Goal: Task Accomplishment & Management: Use online tool/utility

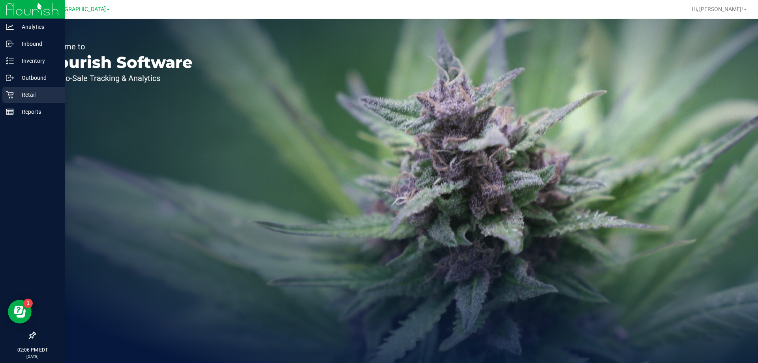
click at [23, 93] on p "Retail" at bounding box center [37, 94] width 47 height 9
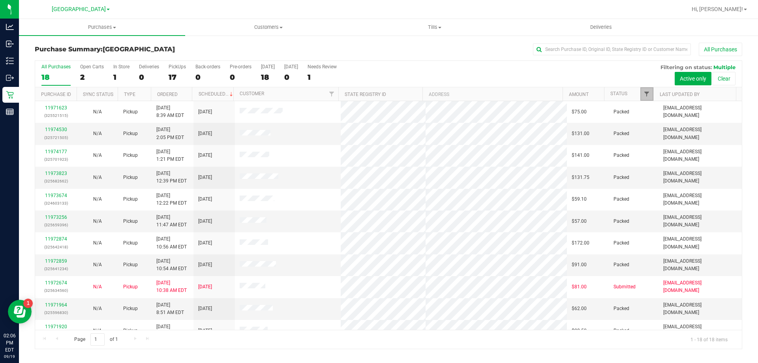
click at [644, 94] on span "Filter" at bounding box center [647, 94] width 6 height 6
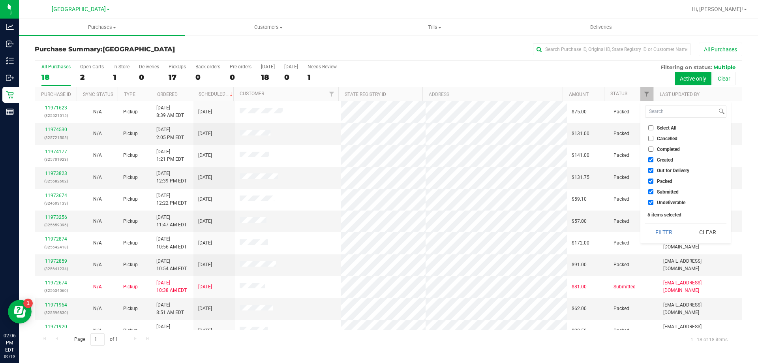
drag, startPoint x: 665, startPoint y: 161, endPoint x: 663, endPoint y: 168, distance: 7.4
click at [665, 161] on span "Created" at bounding box center [665, 160] width 16 height 5
click at [653, 161] on input "Created" at bounding box center [650, 159] width 5 height 5
checkbox input "false"
click at [663, 168] on span "Out for Delivery" at bounding box center [673, 170] width 32 height 5
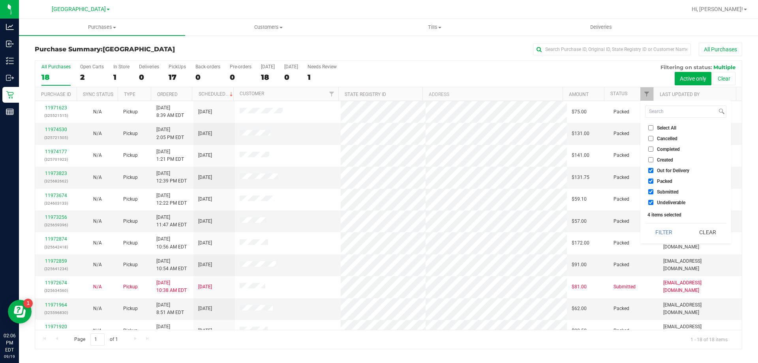
click at [653, 168] on input "Out for Delivery" at bounding box center [650, 170] width 5 height 5
checkbox input "false"
click at [660, 181] on span "Packed" at bounding box center [664, 181] width 15 height 5
click at [653, 181] on input "Packed" at bounding box center [650, 180] width 5 height 5
checkbox input "false"
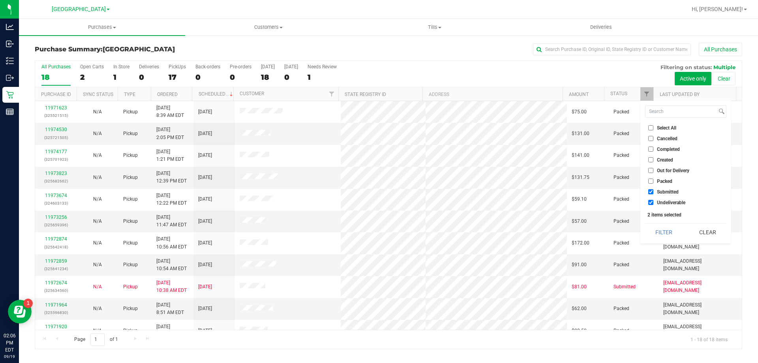
click at [661, 204] on span "Undeliverable" at bounding box center [671, 202] width 28 height 5
click at [653, 204] on input "Undeliverable" at bounding box center [650, 202] width 5 height 5
checkbox input "false"
click at [661, 226] on button "Filter" at bounding box center [664, 231] width 38 height 17
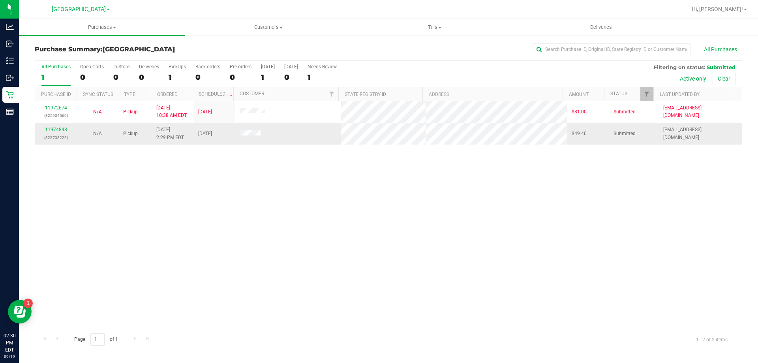
click at [60, 125] on td "11974848 (325738226)" at bounding box center [55, 133] width 41 height 21
click at [53, 134] on p "(325738226)" at bounding box center [56, 138] width 32 height 8
click at [54, 128] on link "11974848" at bounding box center [56, 130] width 22 height 6
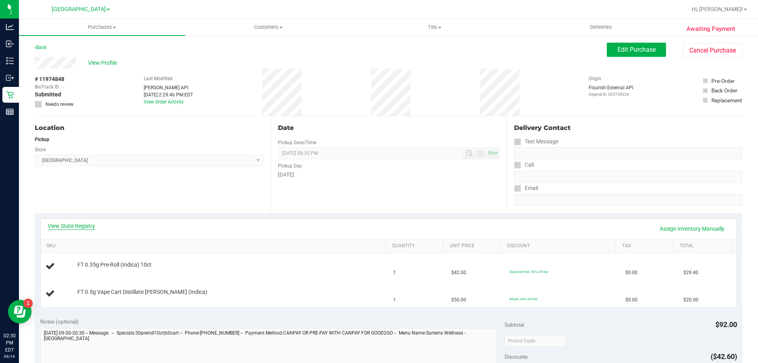
click at [60, 228] on link "View State Registry" at bounding box center [71, 226] width 47 height 8
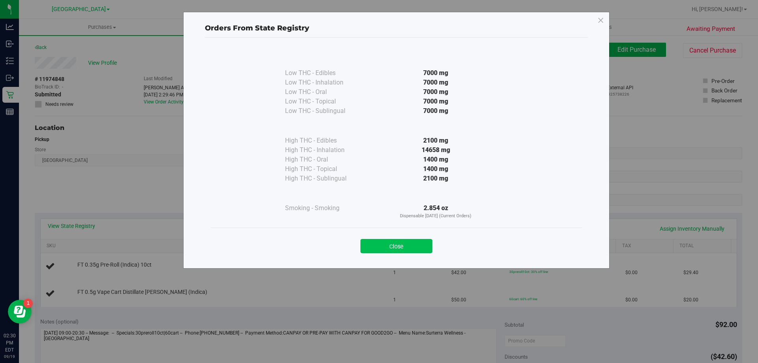
click at [399, 247] on button "Close" at bounding box center [396, 246] width 72 height 14
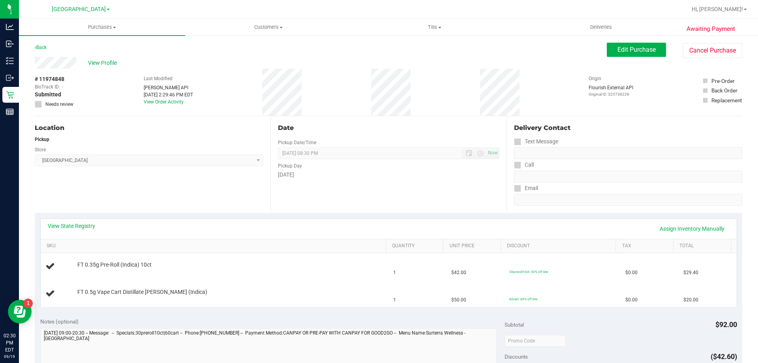
click at [324, 210] on div "Date Pickup Date/Time [DATE] Now [DATE] 08:30 PM Now Pickup Day [DATE]" at bounding box center [388, 164] width 236 height 97
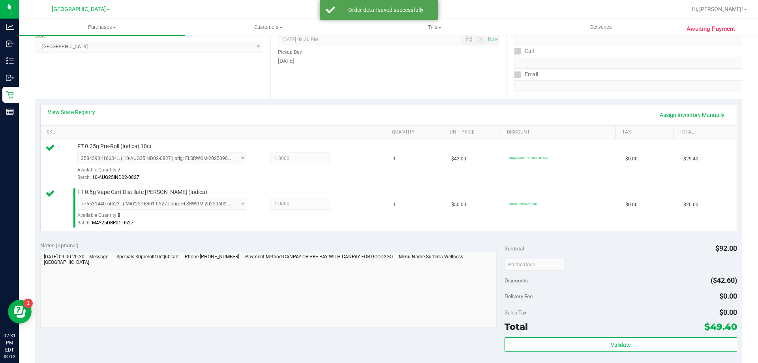
scroll to position [197, 0]
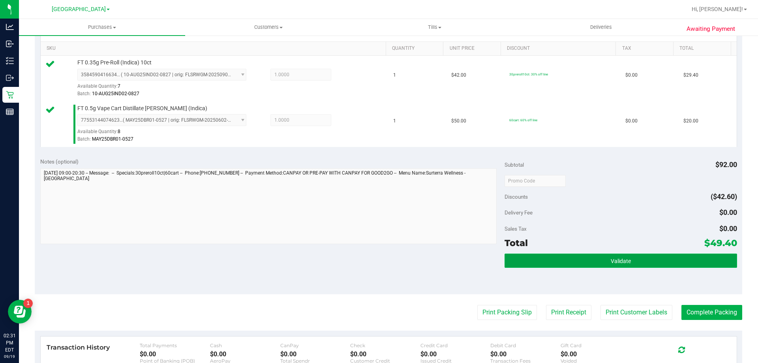
click at [544, 261] on button "Validate" at bounding box center [621, 260] width 232 height 14
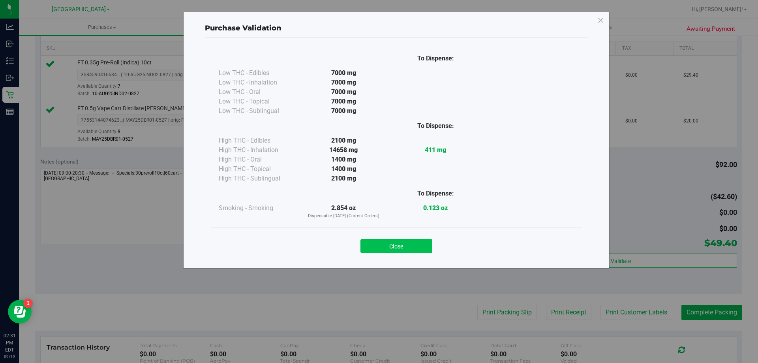
click at [419, 245] on button "Close" at bounding box center [396, 246] width 72 height 14
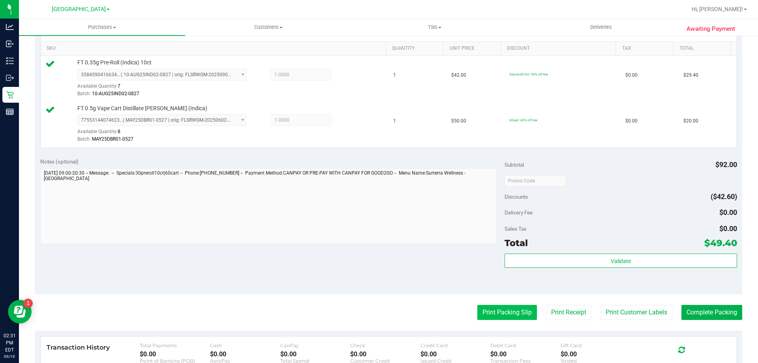
click at [492, 306] on button "Print Packing Slip" at bounding box center [507, 312] width 60 height 15
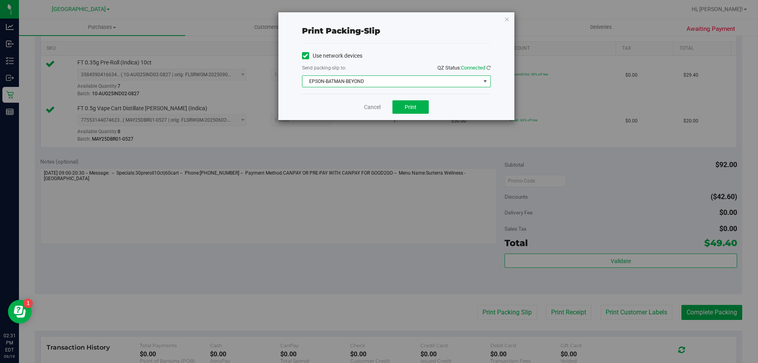
click at [398, 85] on span "EPSON-BATMAN-BEYOND" at bounding box center [391, 81] width 178 height 11
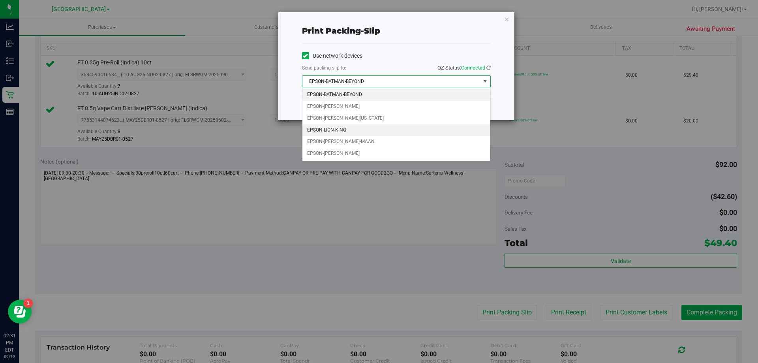
click at [344, 128] on li "EPSON-LION-KING" at bounding box center [396, 130] width 188 height 12
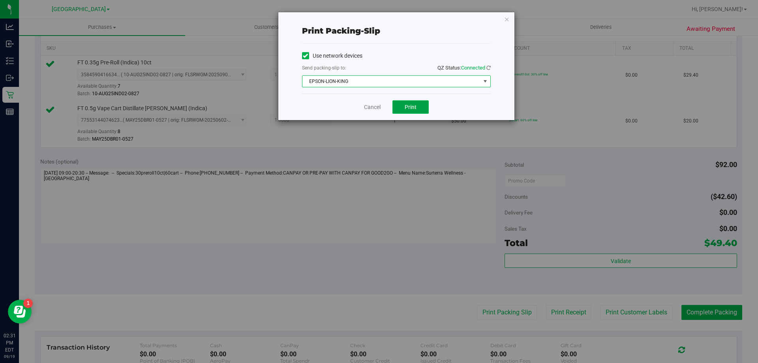
click at [408, 110] on span "Print" at bounding box center [411, 107] width 12 height 6
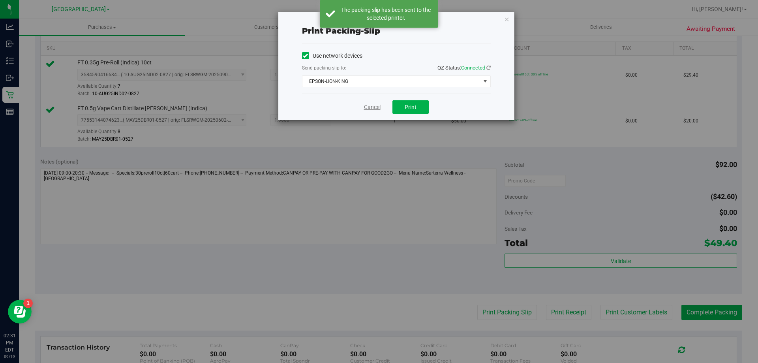
click at [370, 110] on link "Cancel" at bounding box center [372, 107] width 17 height 8
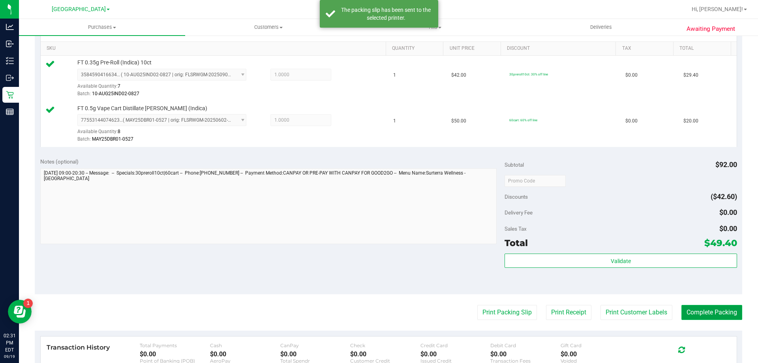
click at [688, 312] on button "Complete Packing" at bounding box center [711, 312] width 61 height 15
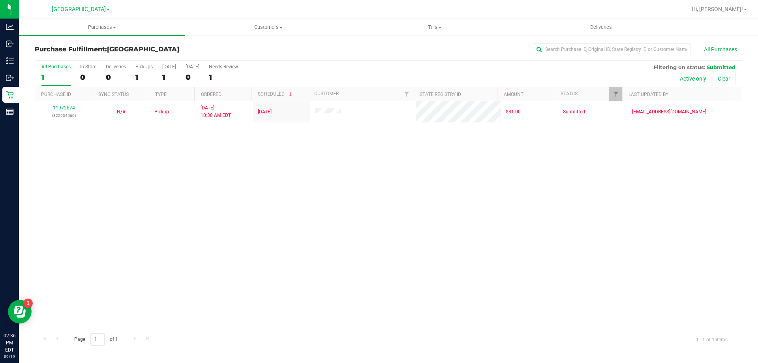
drag, startPoint x: 103, startPoint y: 196, endPoint x: 71, endPoint y: 1, distance: 197.3
click at [104, 196] on div "11972674 (325634560) N/A Pickup [DATE] 10:38 AM EDT 9/19/2025 $81.00 Submitted …" at bounding box center [388, 215] width 707 height 229
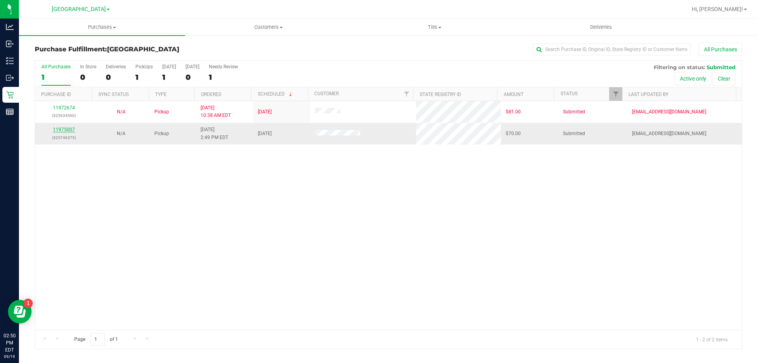
click at [62, 130] on link "11975007" at bounding box center [64, 130] width 22 height 6
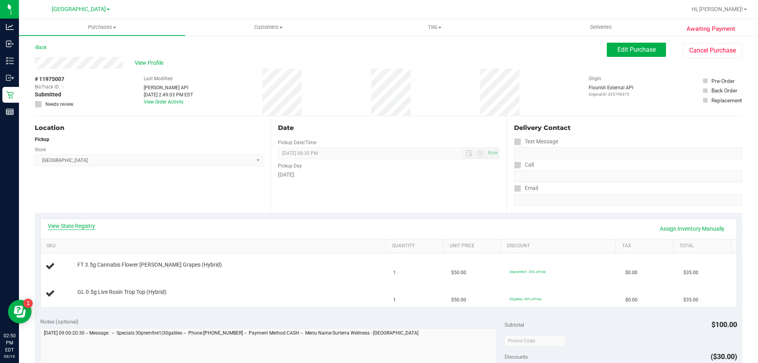
click at [79, 227] on link "View State Registry" at bounding box center [71, 226] width 47 height 8
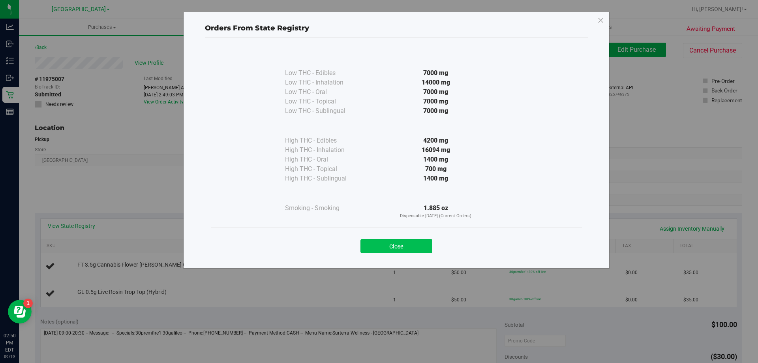
click at [412, 242] on button "Close" at bounding box center [396, 246] width 72 height 14
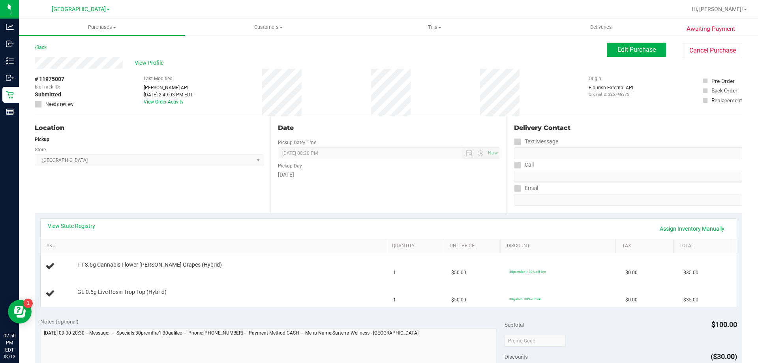
click at [358, 220] on div "View State Registry Assign Inventory Manually" at bounding box center [389, 229] width 696 height 20
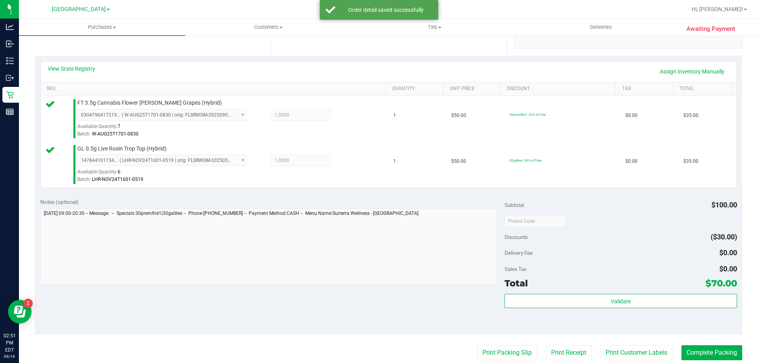
scroll to position [158, 0]
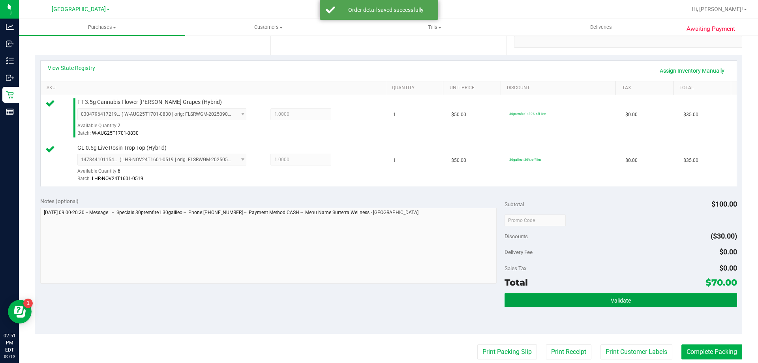
click at [574, 306] on button "Validate" at bounding box center [621, 300] width 232 height 14
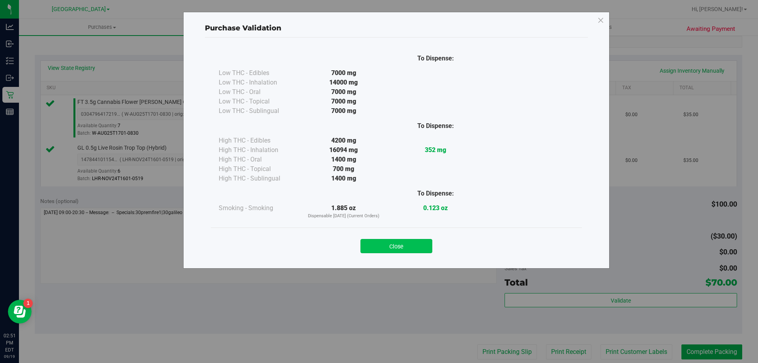
click at [417, 248] on button "Close" at bounding box center [396, 246] width 72 height 14
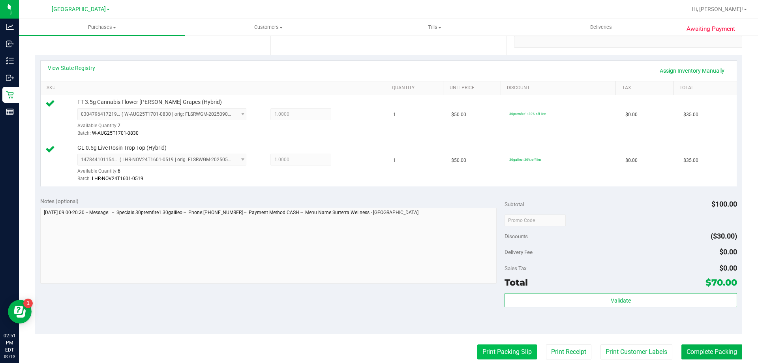
click at [510, 355] on button "Print Packing Slip" at bounding box center [507, 351] width 60 height 15
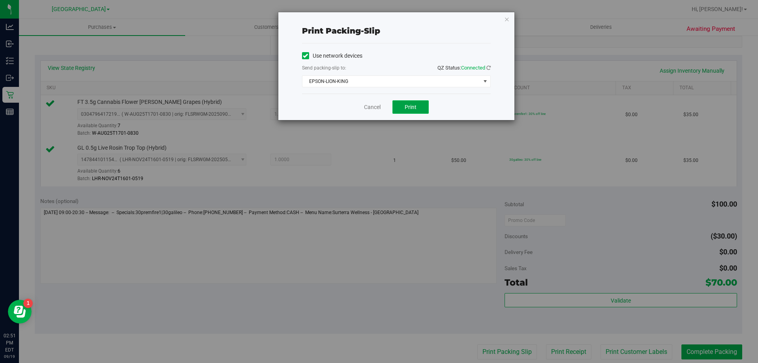
click at [420, 106] on button "Print" at bounding box center [410, 106] width 36 height 13
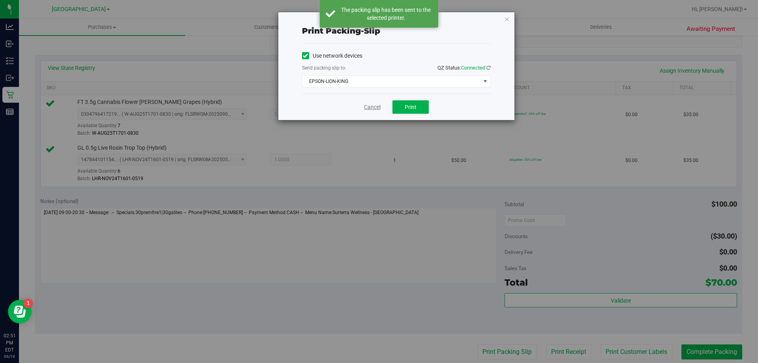
click at [373, 106] on link "Cancel" at bounding box center [372, 107] width 17 height 8
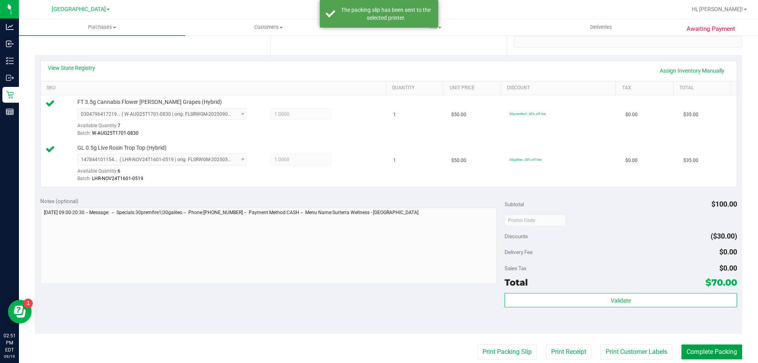
click at [722, 352] on button "Complete Packing" at bounding box center [711, 351] width 61 height 15
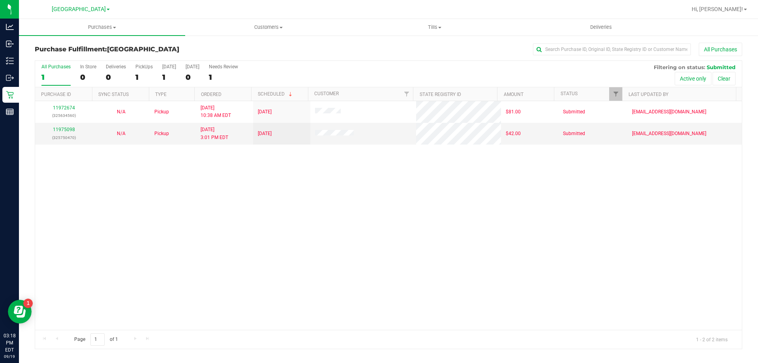
drag, startPoint x: 138, startPoint y: 255, endPoint x: 176, endPoint y: 284, distance: 48.1
click at [138, 255] on div "11972674 (325634560) N/A Pickup [DATE] 10:38 AM EDT 9/19/2025 $81.00 Submitted …" at bounding box center [388, 215] width 707 height 229
click at [150, 214] on div "11972674 (325634560) N/A Pickup [DATE] 10:38 AM EDT 9/19/2025 $81.00 Submitted …" at bounding box center [388, 215] width 707 height 229
drag, startPoint x: 97, startPoint y: 200, endPoint x: 93, endPoint y: 200, distance: 4.3
click at [97, 200] on div "11972674 (325634560) N/A Pickup [DATE] 10:38 AM EDT 9/19/2025 $81.00 Submitted …" at bounding box center [388, 215] width 707 height 229
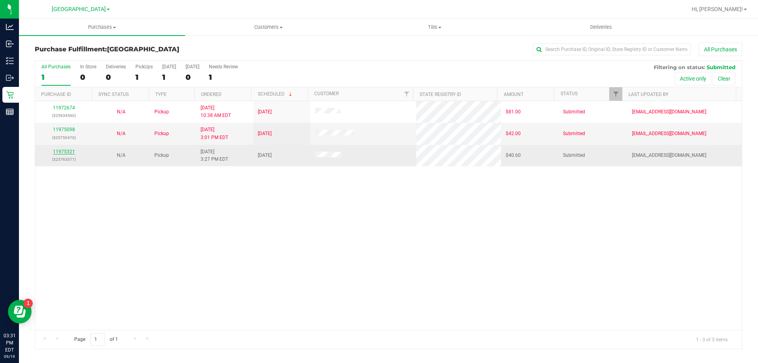
click at [60, 153] on link "11975321" at bounding box center [64, 152] width 22 height 6
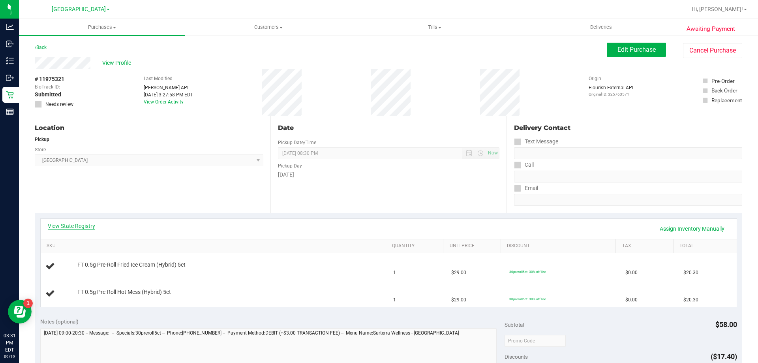
click at [82, 227] on link "View State Registry" at bounding box center [71, 226] width 47 height 8
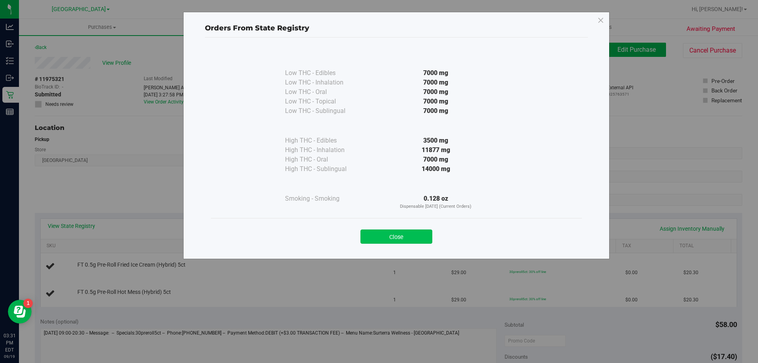
click at [412, 233] on button "Close" at bounding box center [396, 236] width 72 height 14
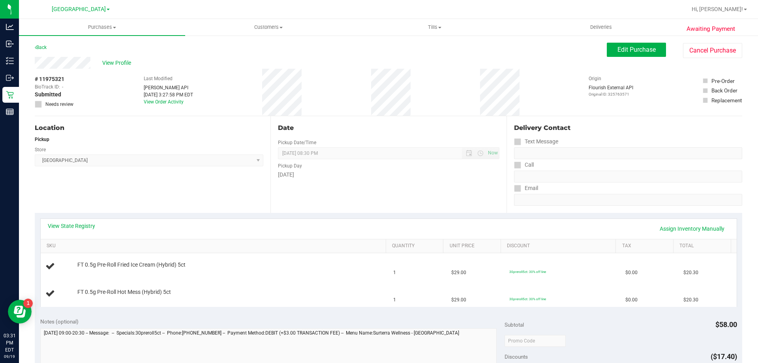
click at [374, 176] on div "[DATE]" at bounding box center [388, 175] width 221 height 8
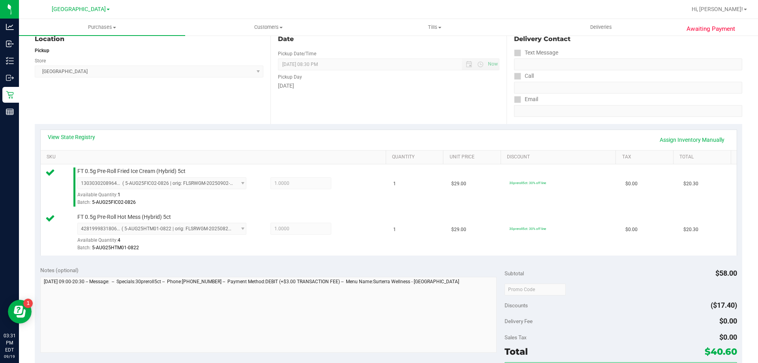
scroll to position [197, 0]
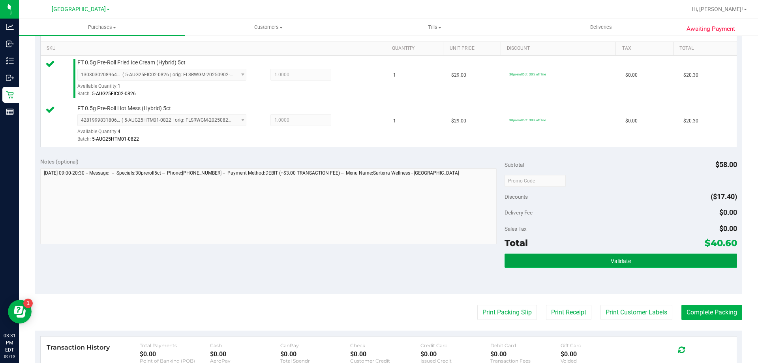
click at [629, 257] on button "Validate" at bounding box center [621, 260] width 232 height 14
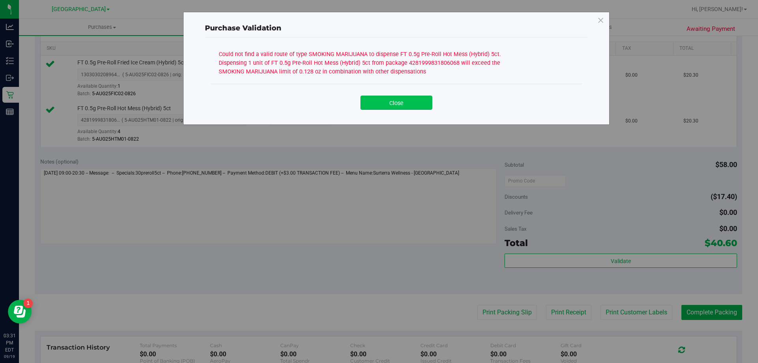
click at [420, 107] on button "Close" at bounding box center [396, 103] width 72 height 14
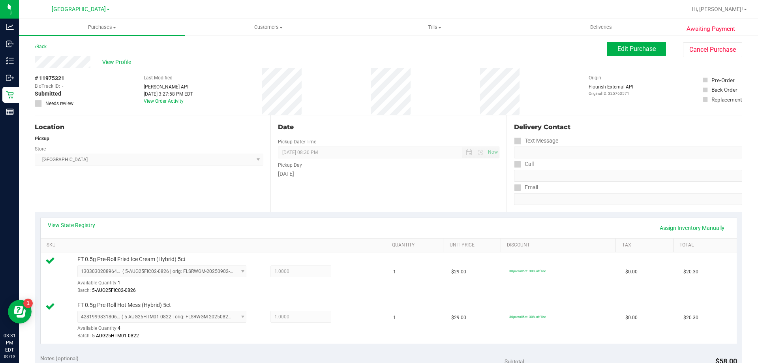
scroll to position [0, 0]
click at [618, 51] on span "Edit Purchase" at bounding box center [637, 50] width 38 height 8
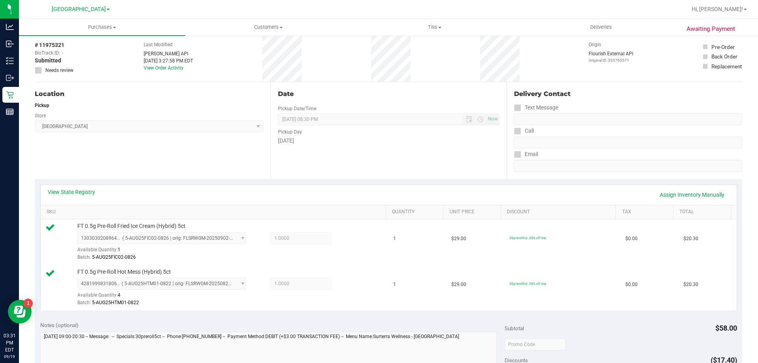
scroll to position [79, 0]
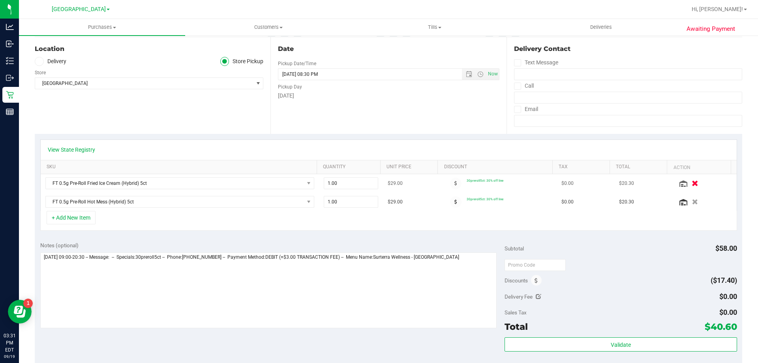
click at [692, 181] on icon "button" at bounding box center [695, 183] width 7 height 6
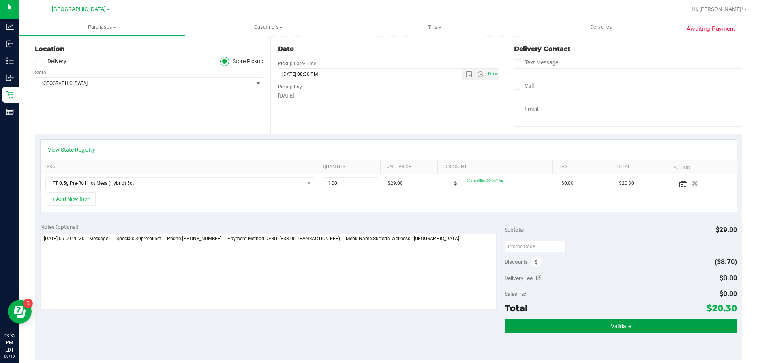
click at [607, 321] on button "Validate" at bounding box center [621, 326] width 232 height 14
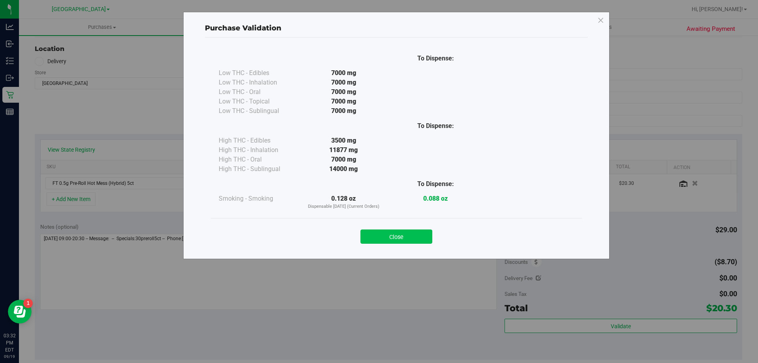
click at [397, 239] on button "Close" at bounding box center [396, 236] width 72 height 14
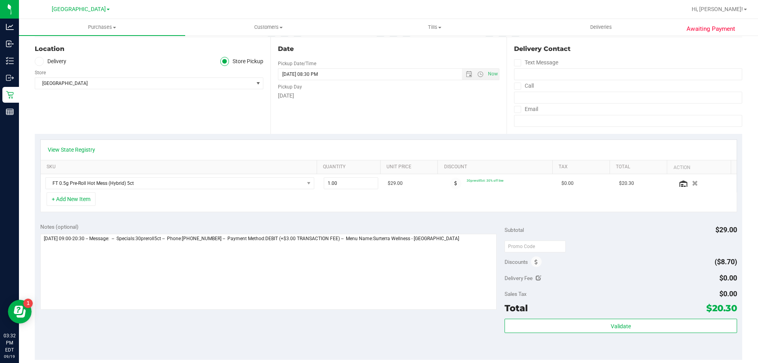
scroll to position [276, 0]
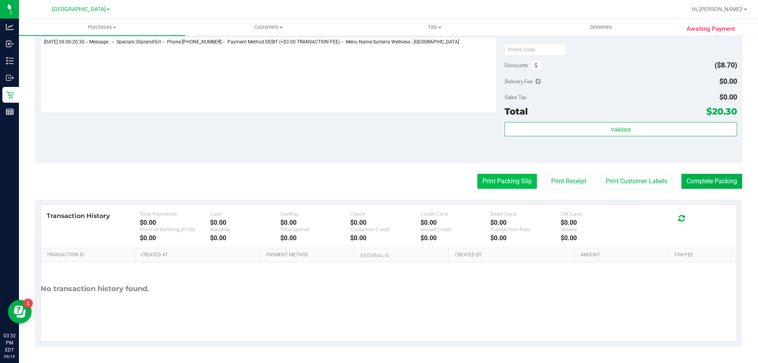
click at [498, 180] on button "Print Packing Slip" at bounding box center [507, 181] width 60 height 15
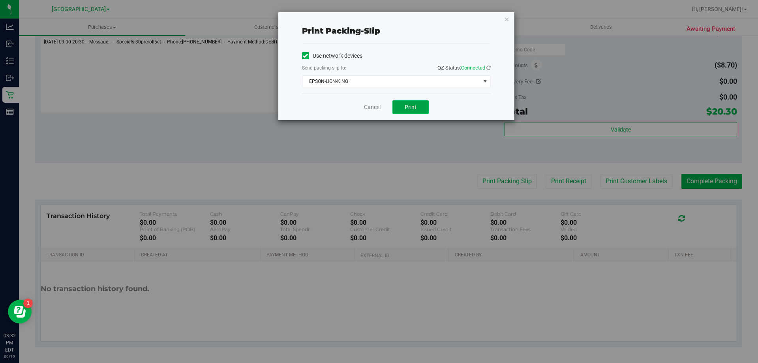
click at [409, 101] on button "Print" at bounding box center [410, 106] width 36 height 13
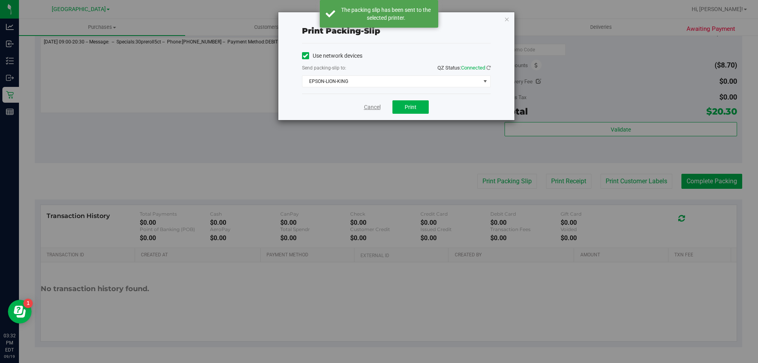
click at [366, 109] on link "Cancel" at bounding box center [372, 107] width 17 height 8
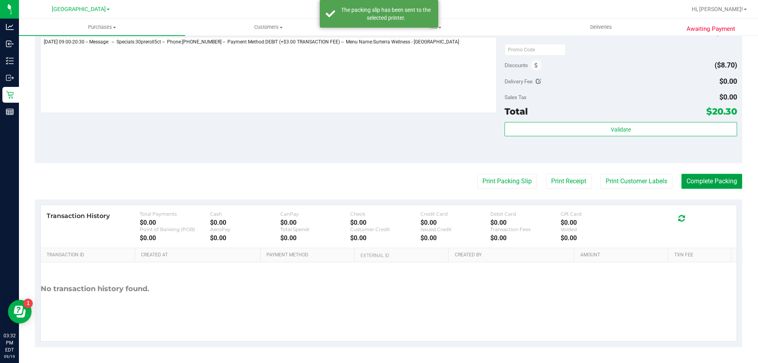
click at [715, 176] on button "Complete Packing" at bounding box center [711, 181] width 61 height 15
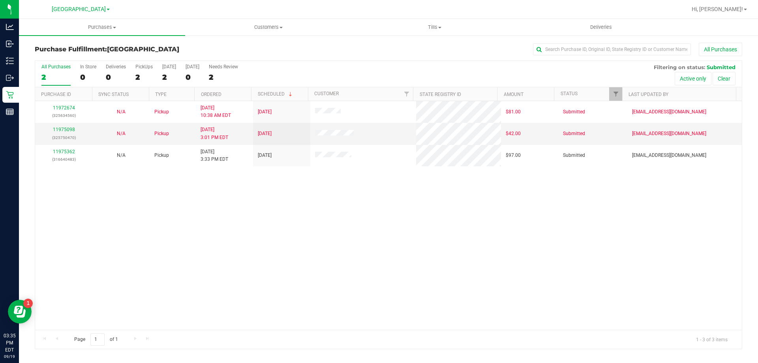
click at [167, 285] on div "11972674 (325634560) N/A Pickup [DATE] 10:38 AM EDT 9/19/2025 $81.00 Submitted …" at bounding box center [388, 215] width 707 height 229
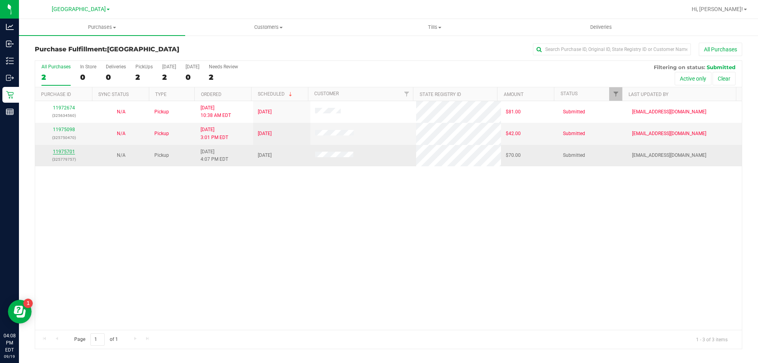
click at [57, 151] on link "11975701" at bounding box center [64, 152] width 22 height 6
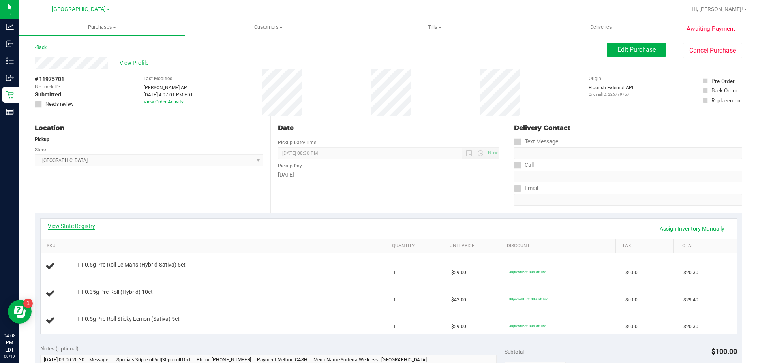
click at [75, 226] on link "View State Registry" at bounding box center [71, 226] width 47 height 8
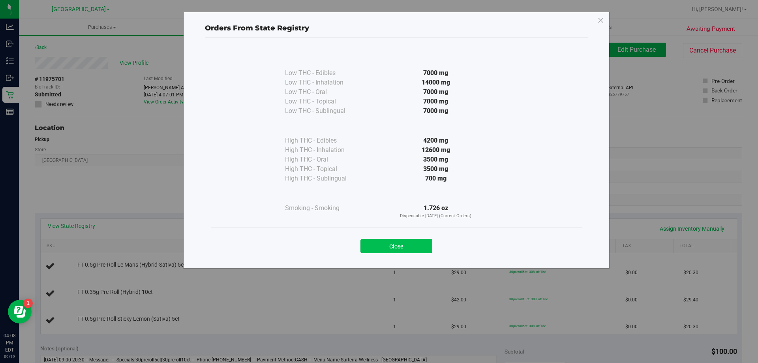
click at [409, 248] on button "Close" at bounding box center [396, 246] width 72 height 14
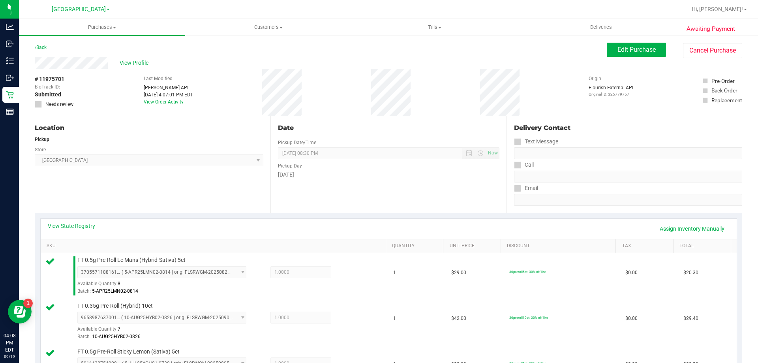
scroll to position [197, 0]
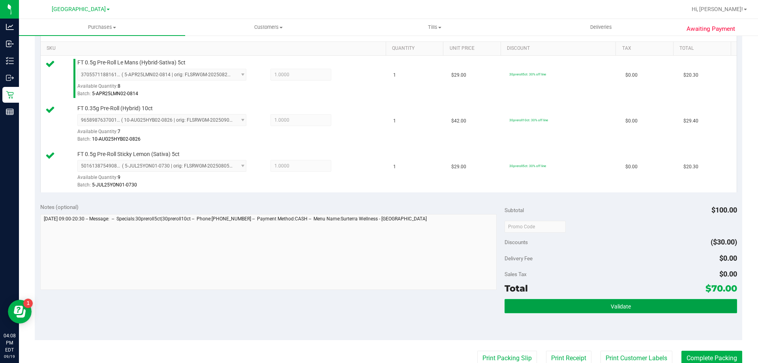
click at [623, 304] on span "Validate" at bounding box center [621, 306] width 20 height 6
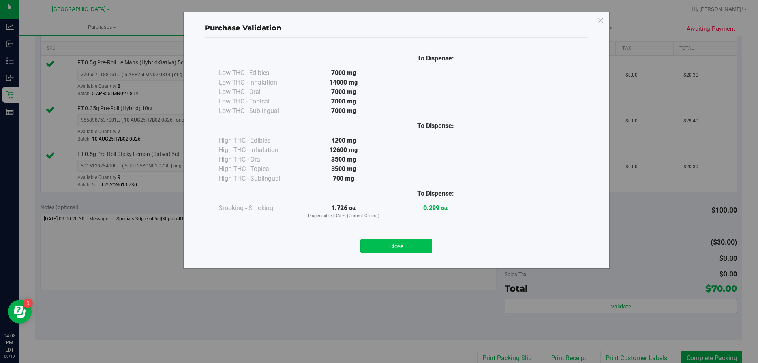
click at [420, 251] on button "Close" at bounding box center [396, 246] width 72 height 14
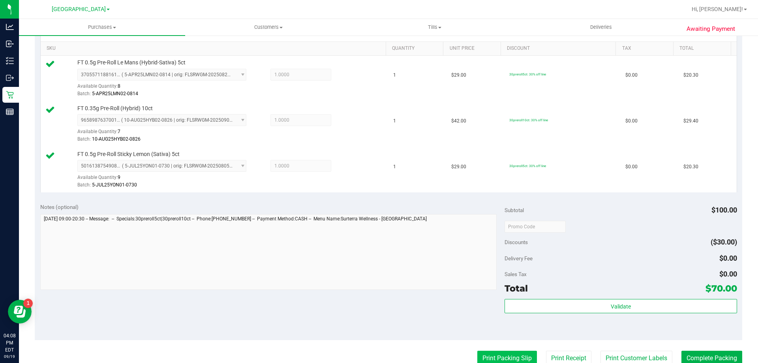
click at [509, 359] on button "Print Packing Slip" at bounding box center [507, 358] width 60 height 15
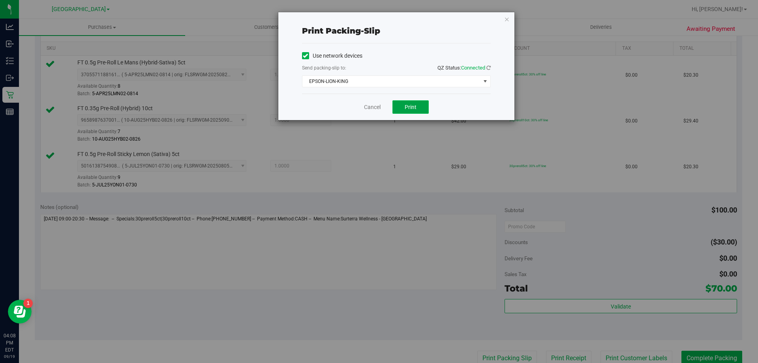
click at [406, 106] on span "Print" at bounding box center [411, 107] width 12 height 6
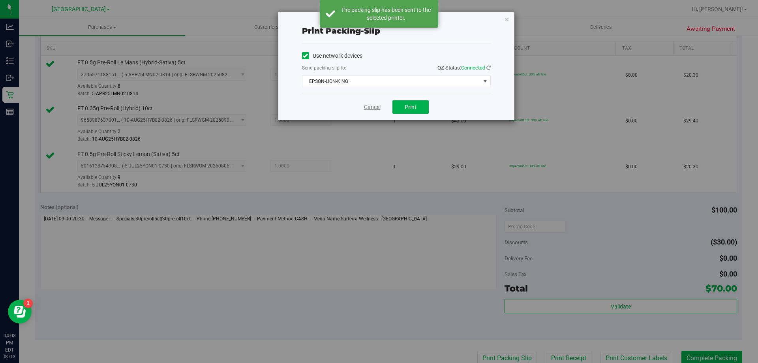
click at [369, 106] on link "Cancel" at bounding box center [372, 107] width 17 height 8
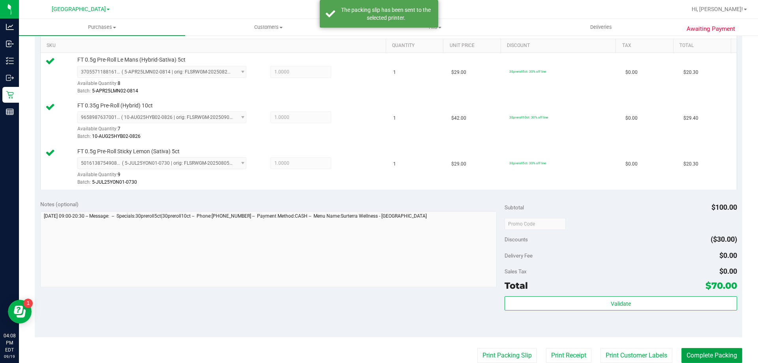
click at [729, 355] on button "Complete Packing" at bounding box center [711, 355] width 61 height 15
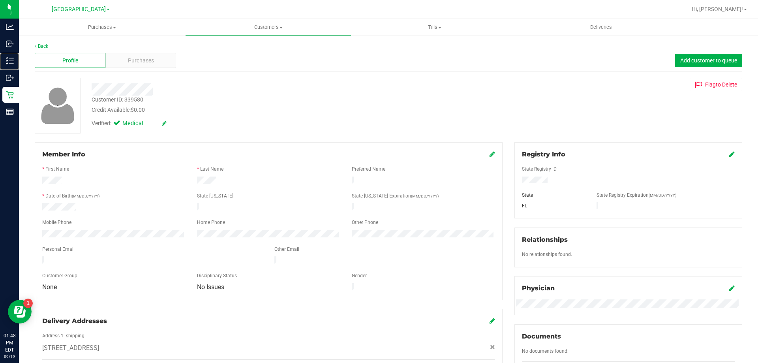
click at [0, 0] on p "Inventory" at bounding box center [0, 0] width 0 height 0
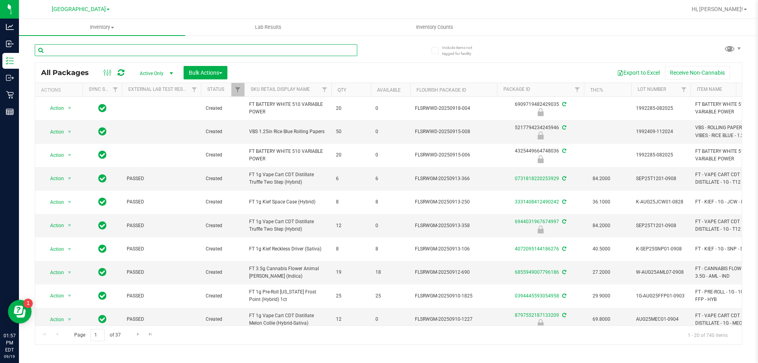
click at [118, 48] on input "text" at bounding box center [196, 50] width 323 height 12
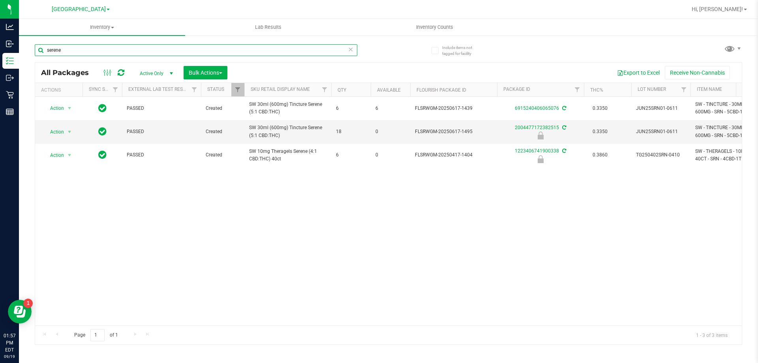
type input "serene"
click at [387, 212] on div "Action Action Adjust qty Create package Edit attributes Global inventory Locate…" at bounding box center [388, 211] width 707 height 229
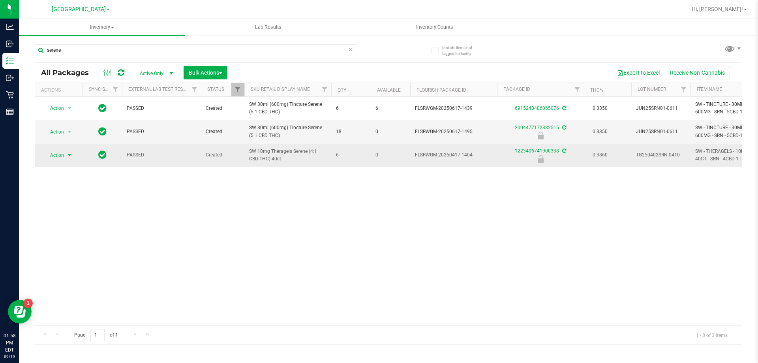
click at [57, 158] on span "Action" at bounding box center [53, 155] width 21 height 11
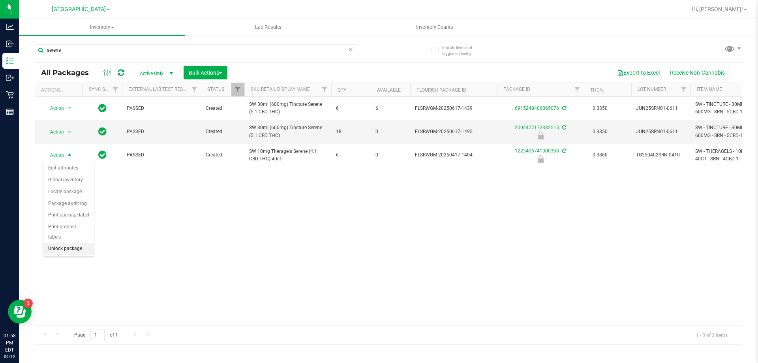
click at [70, 243] on li "Unlock package" at bounding box center [68, 249] width 51 height 12
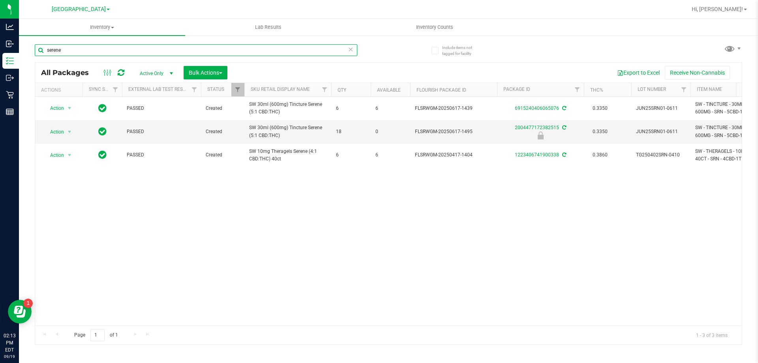
click at [135, 47] on input "serene" at bounding box center [196, 50] width 323 height 12
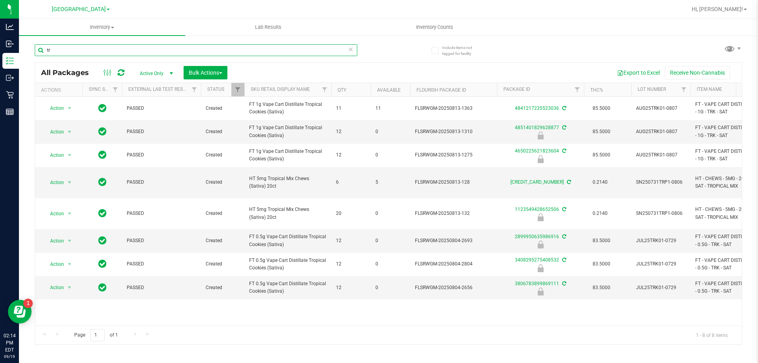
type input "t"
type input "2899950635986916"
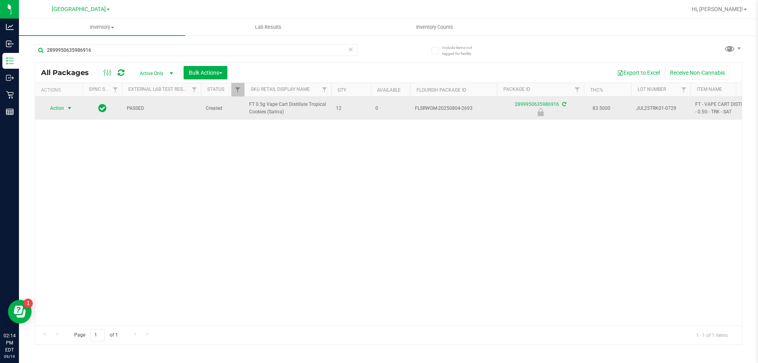
click at [61, 110] on span "Action" at bounding box center [53, 108] width 21 height 11
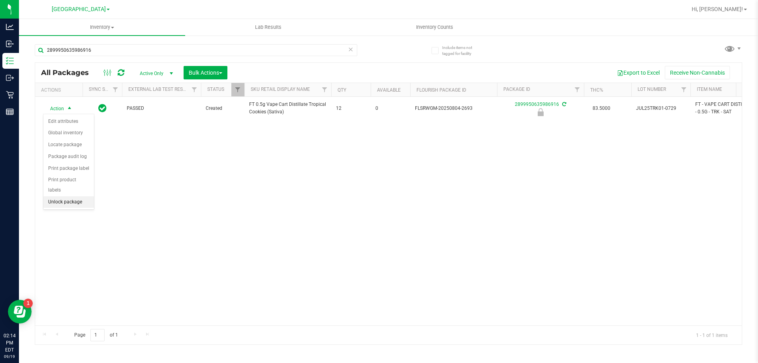
click at [77, 196] on li "Unlock package" at bounding box center [68, 202] width 51 height 12
